Goal: Use online tool/utility: Utilize a website feature to perform a specific function

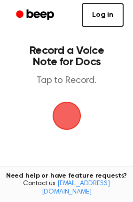
click at [70, 120] on span "button" at bounding box center [67, 116] width 34 height 34
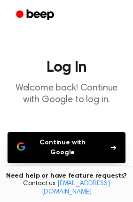
click at [77, 145] on button "Continue with Google" at bounding box center [67, 147] width 118 height 31
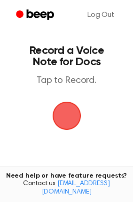
click at [62, 114] on span "button" at bounding box center [66, 116] width 29 height 29
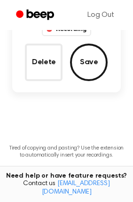
scroll to position [51, 0]
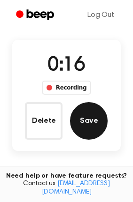
click at [87, 113] on button "Save" at bounding box center [89, 121] width 38 height 38
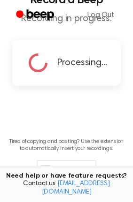
scroll to position [0, 0]
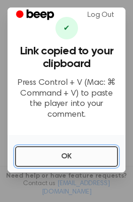
click at [59, 151] on button "OK" at bounding box center [66, 156] width 103 height 21
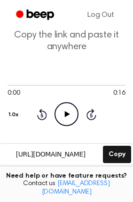
scroll to position [104, 0]
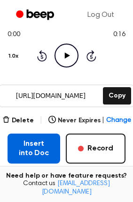
click at [33, 137] on button "Insert into Doc" at bounding box center [34, 149] width 53 height 30
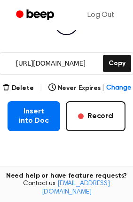
scroll to position [106, 0]
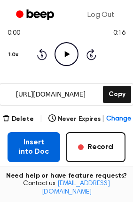
click at [29, 134] on button "Insert into Doc" at bounding box center [34, 147] width 53 height 30
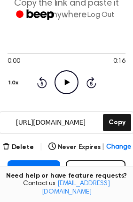
scroll to position [156, 0]
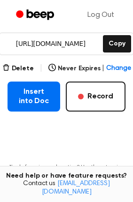
drag, startPoint x: 40, startPoint y: 86, endPoint x: -42, endPoint y: 93, distance: 81.9
click at [0, 93] on html "Log Out Your Recording is Ready Copy the link and paste it anywhere 0:00 0:16 Y…" at bounding box center [66, 56] width 133 height 424
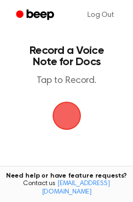
click at [73, 115] on span "button" at bounding box center [66, 116] width 29 height 29
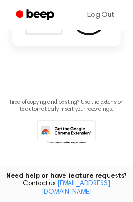
scroll to position [51, 0]
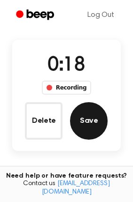
click at [97, 112] on button "Save" at bounding box center [89, 121] width 38 height 38
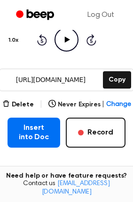
scroll to position [104, 0]
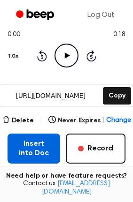
click at [30, 138] on button "Insert into Doc" at bounding box center [34, 149] width 53 height 30
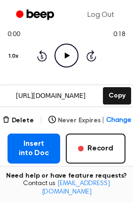
click at [116, 116] on span "Change" at bounding box center [118, 121] width 24 height 10
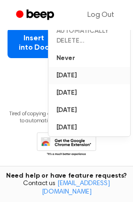
scroll to position [0, 0]
